Goal: Task Accomplishment & Management: Manage account settings

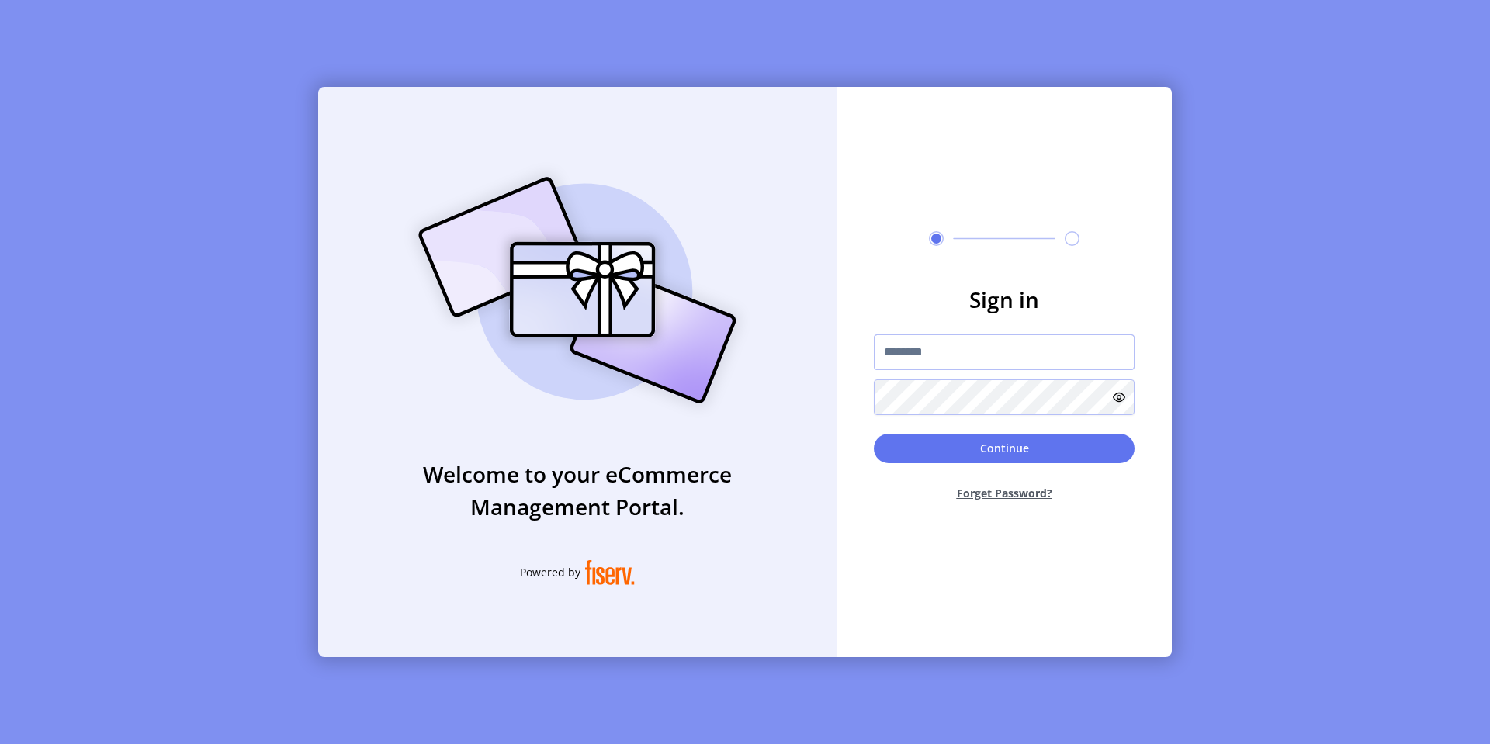
click at [910, 358] on input "text" at bounding box center [1004, 352] width 261 height 36
type input "*********"
click at [945, 445] on button "Continue" at bounding box center [1004, 448] width 261 height 29
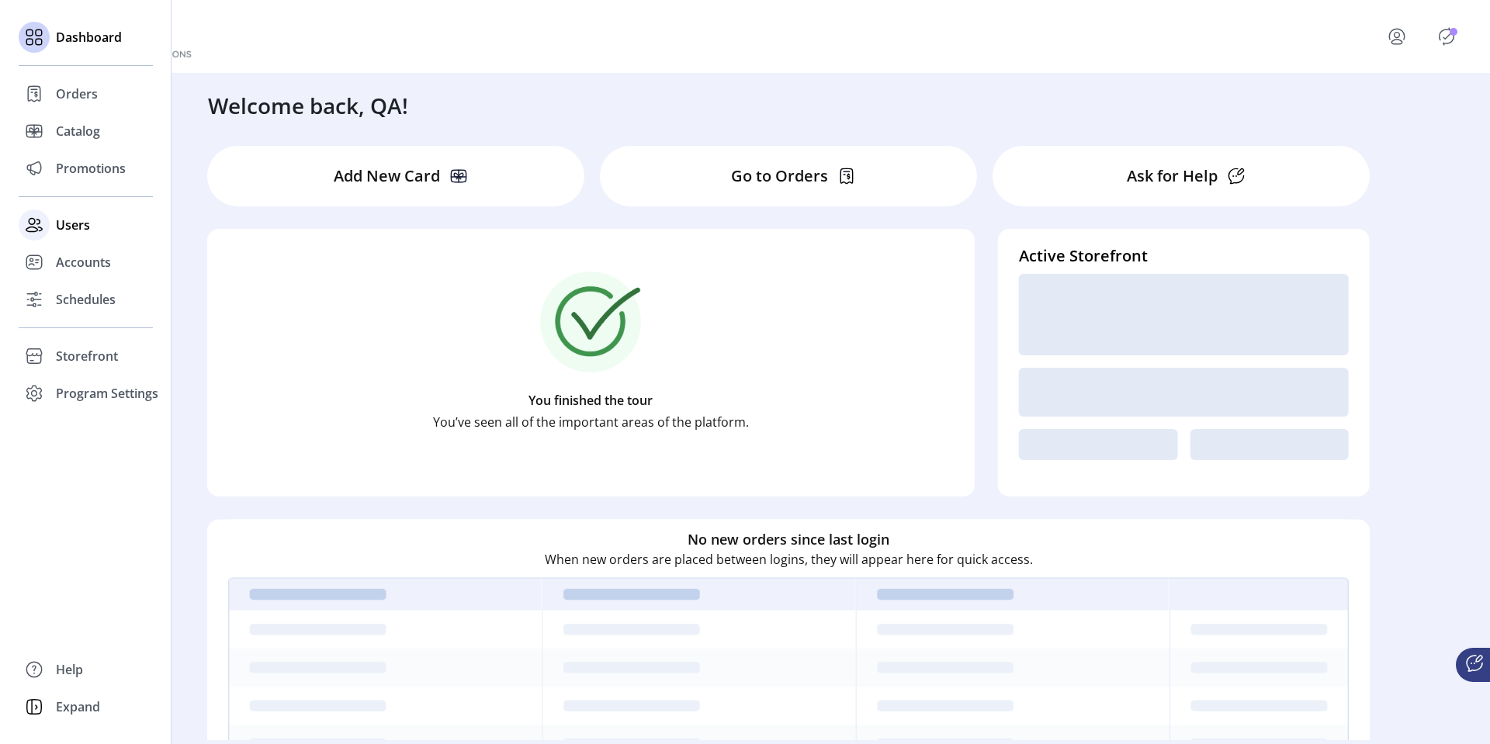
click at [57, 223] on span "Users" at bounding box center [73, 225] width 34 height 19
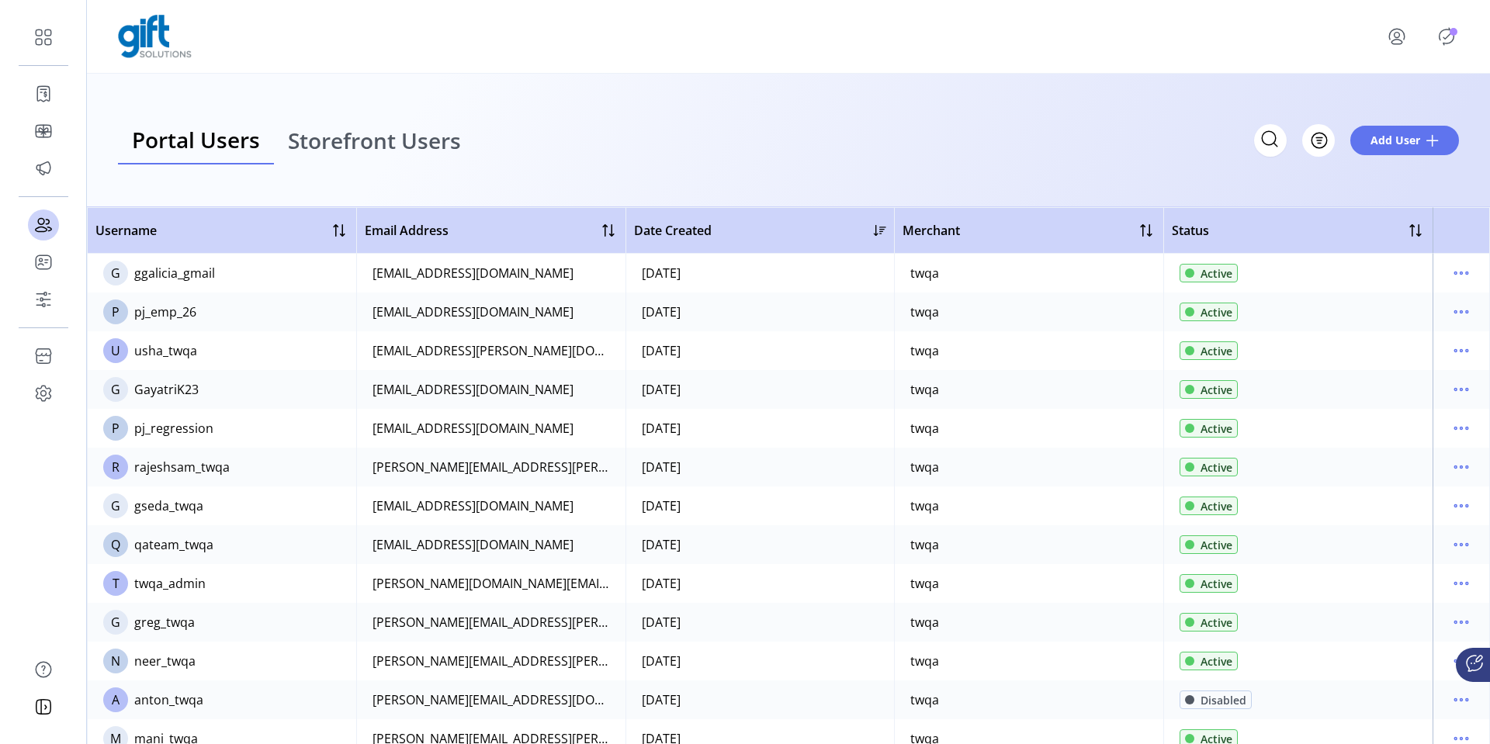
scroll to position [209, 0]
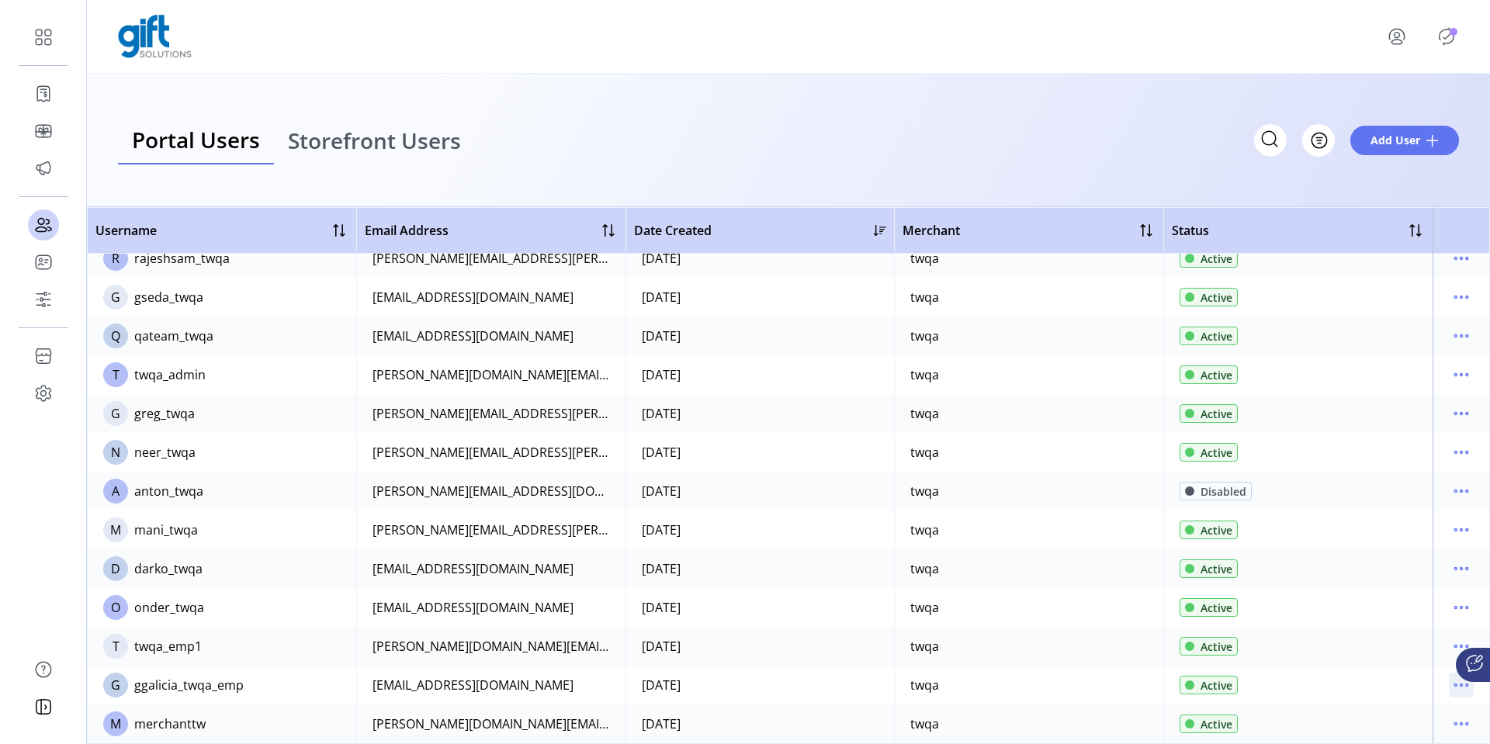
click at [1451, 677] on icon "menu" at bounding box center [1461, 685] width 25 height 25
click at [1397, 638] on span "Reset Password" at bounding box center [1388, 633] width 129 height 12
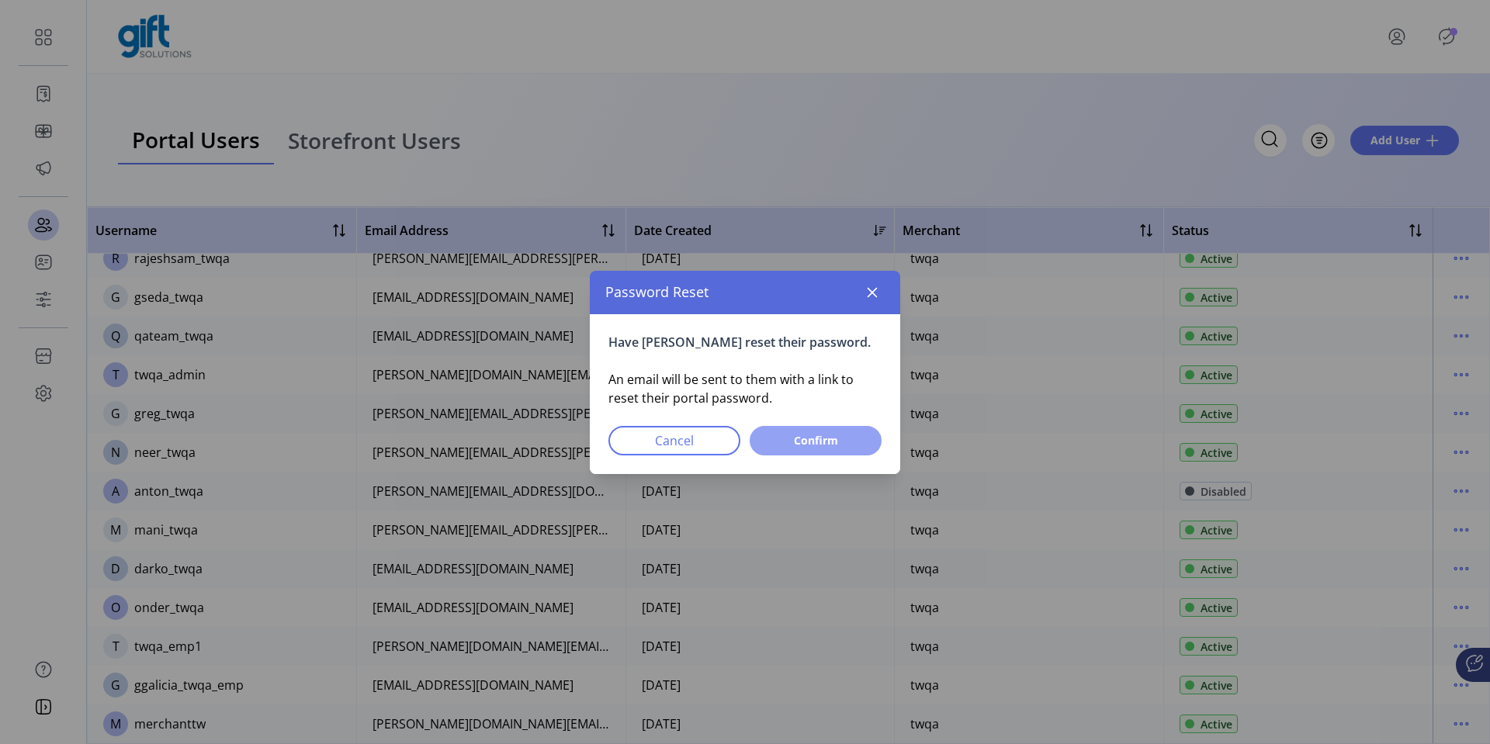
click at [851, 438] on span "Confirm" at bounding box center [816, 440] width 92 height 16
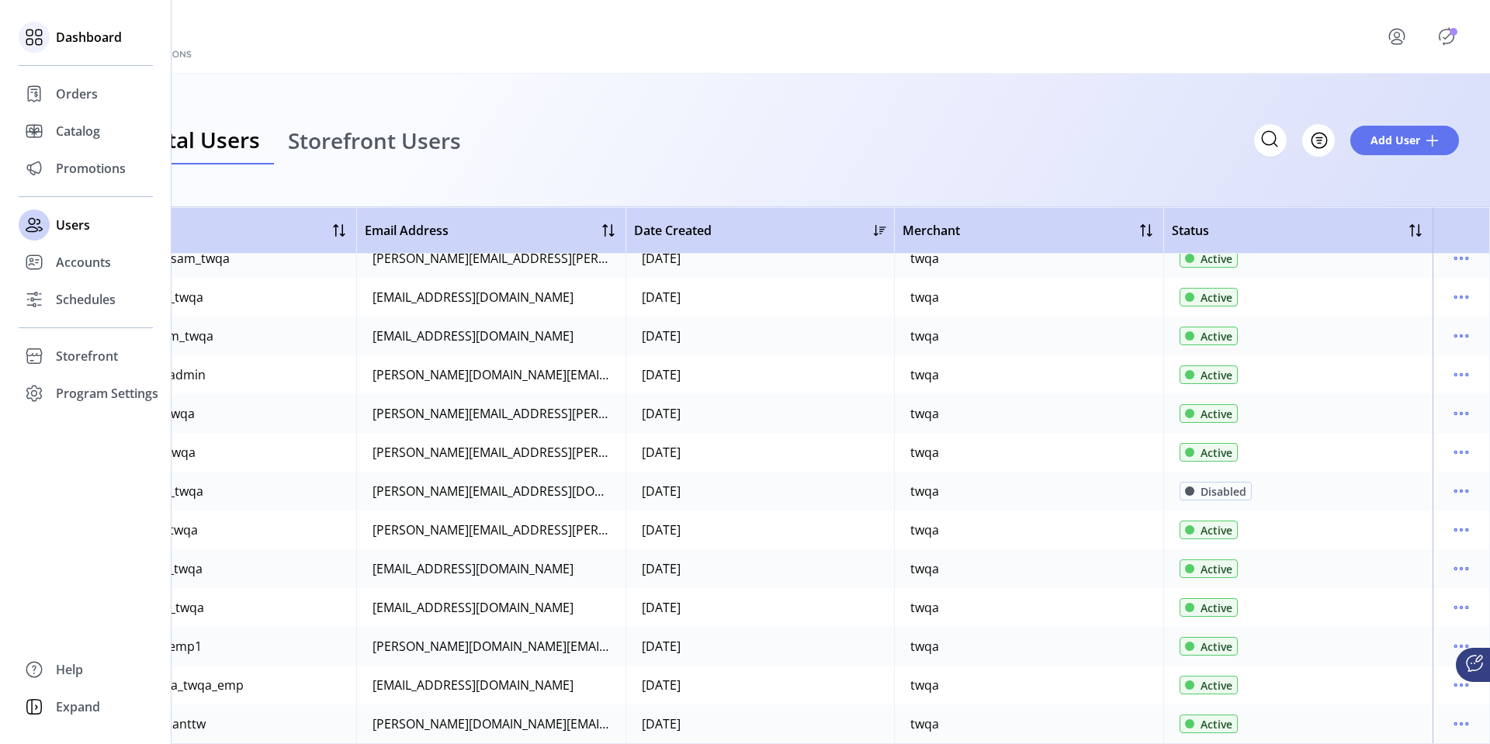
click at [29, 33] on icon at bounding box center [34, 37] width 25 height 25
